Goal: Information Seeking & Learning: Understand process/instructions

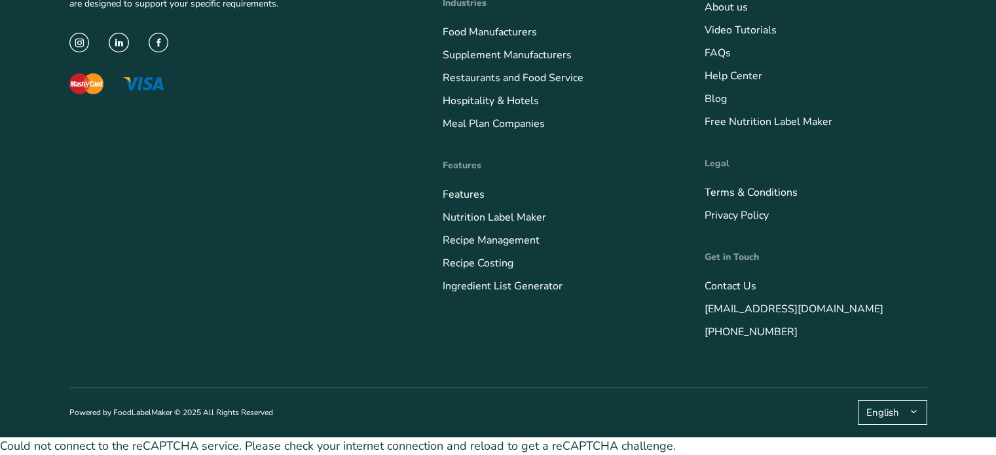
scroll to position [5306, 0]
click at [769, 26] on link "Video Tutorials" at bounding box center [740, 30] width 72 height 14
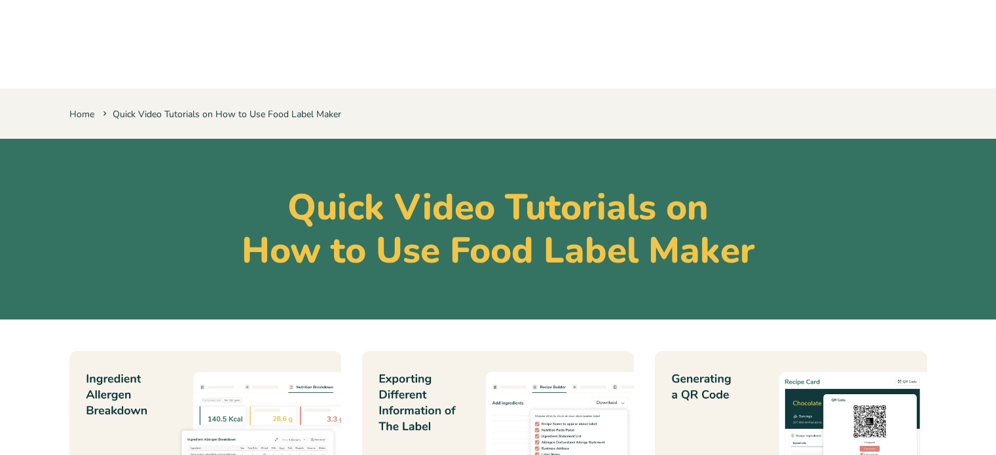
click at [84, 111] on link "Home" at bounding box center [81, 114] width 25 height 12
